Goal: Find contact information: Find contact information

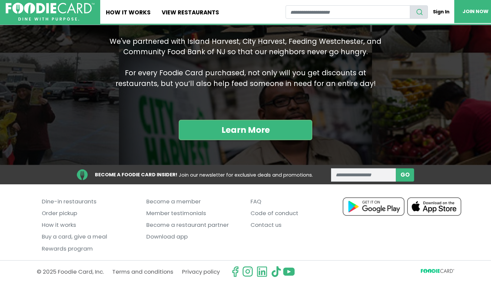
scroll to position [683, 0]
click at [259, 222] on link "Contact us" at bounding box center [298, 225] width 94 height 12
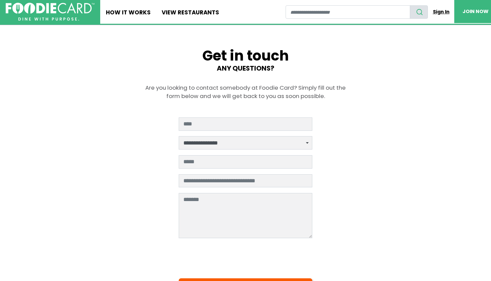
click at [444, 12] on link "Sign In" at bounding box center [441, 11] width 26 height 13
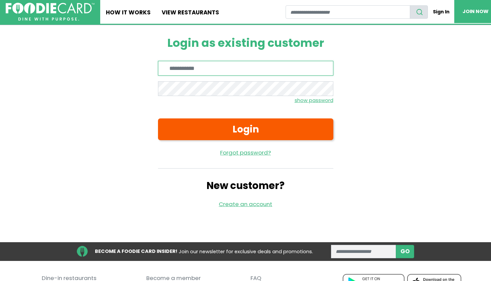
type input "**********"
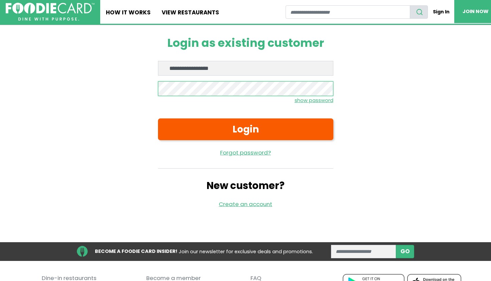
click at [246, 129] on button "Login" at bounding box center [246, 128] width 176 height 21
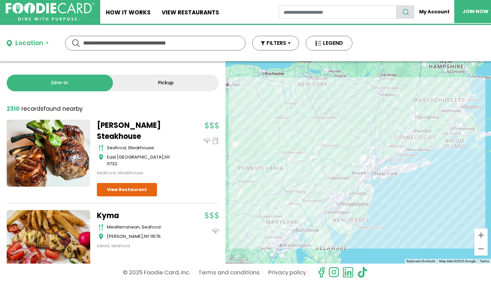
click at [161, 87] on link "Pickup" at bounding box center [166, 83] width 106 height 17
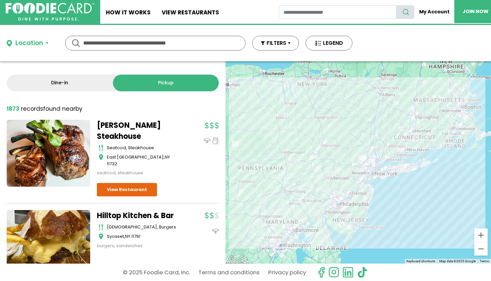
click at [96, 82] on link "Dine-in" at bounding box center [60, 83] width 106 height 17
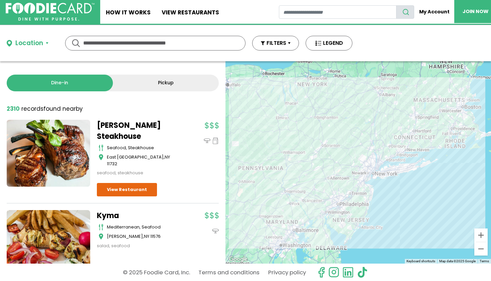
click at [133, 88] on link "Pickup" at bounding box center [166, 83] width 106 height 17
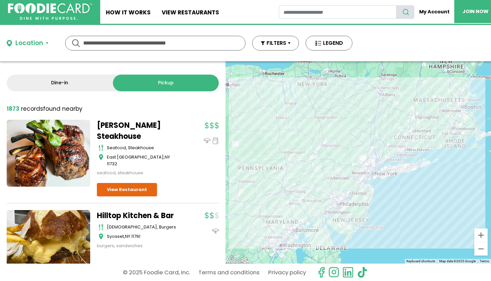
click at [74, 10] on img at bounding box center [50, 11] width 85 height 17
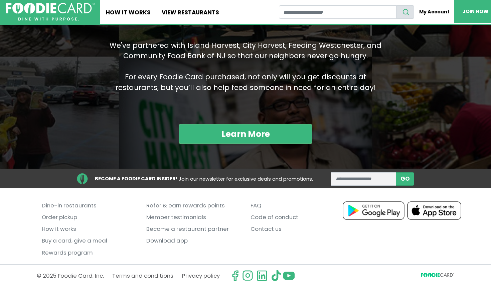
scroll to position [678, 0]
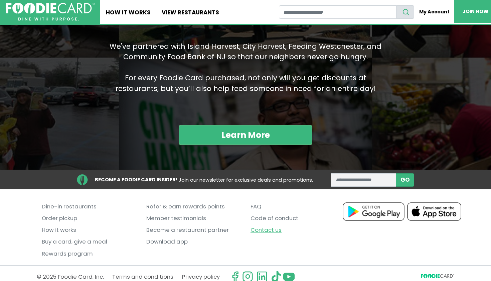
click at [260, 228] on link "Contact us" at bounding box center [298, 230] width 94 height 12
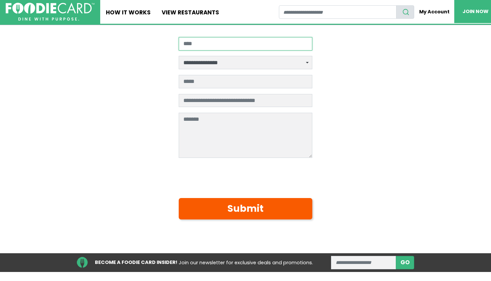
scroll to position [55, 0]
